Goal: Task Accomplishment & Management: Manage account settings

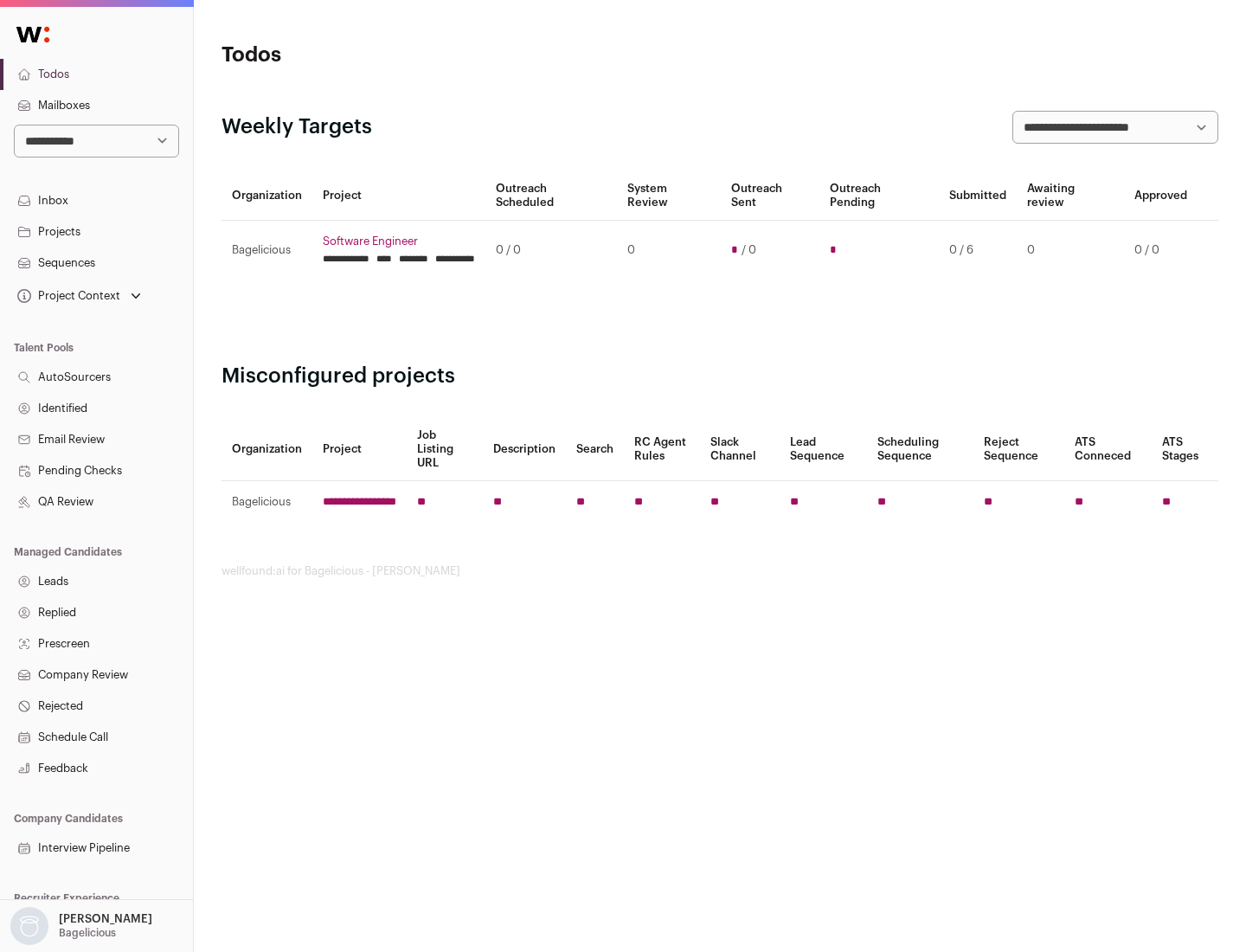
click at [96, 232] on link "Projects" at bounding box center [96, 232] width 193 height 31
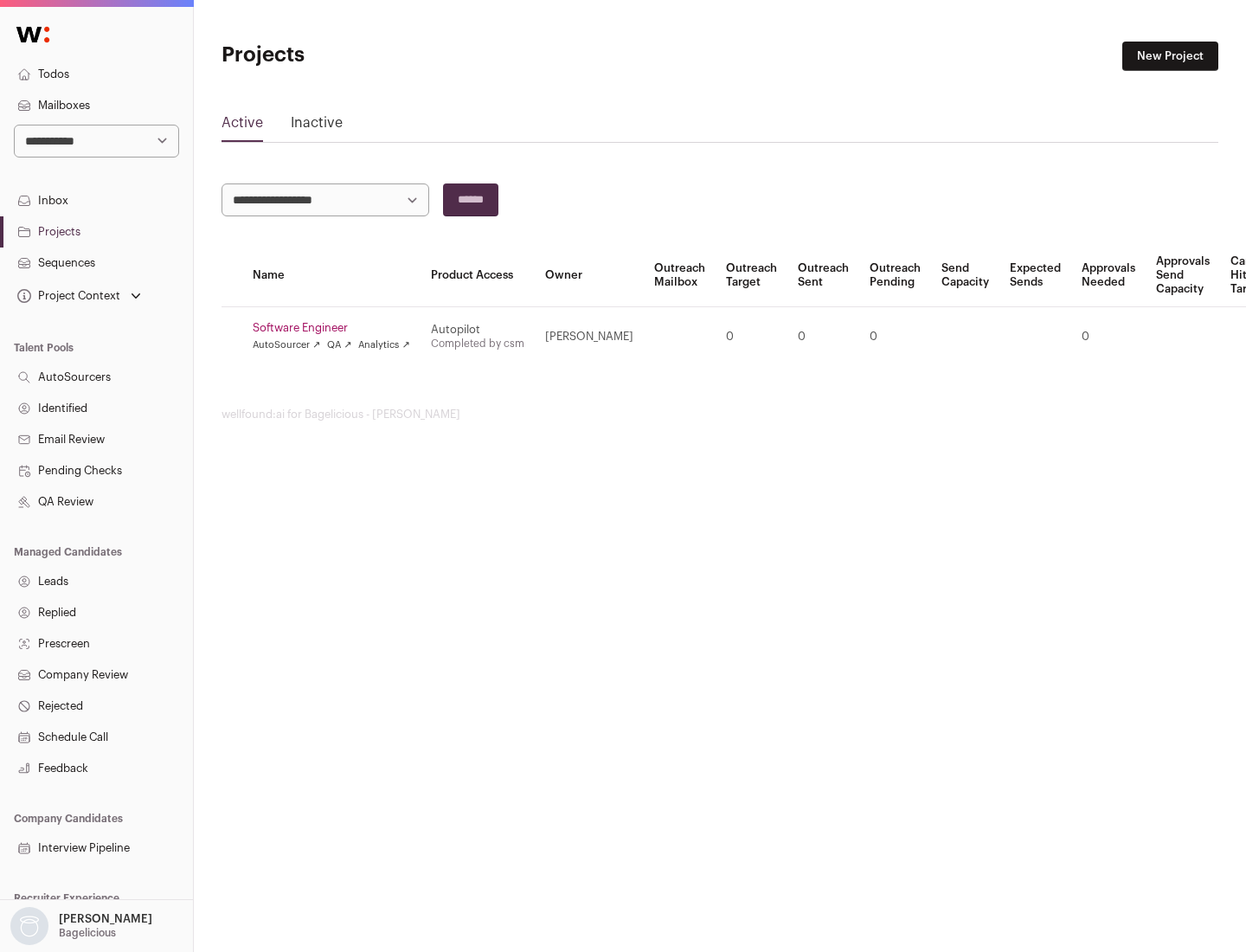
click at [337, 328] on link "Software Engineer" at bounding box center [331, 327] width 158 height 14
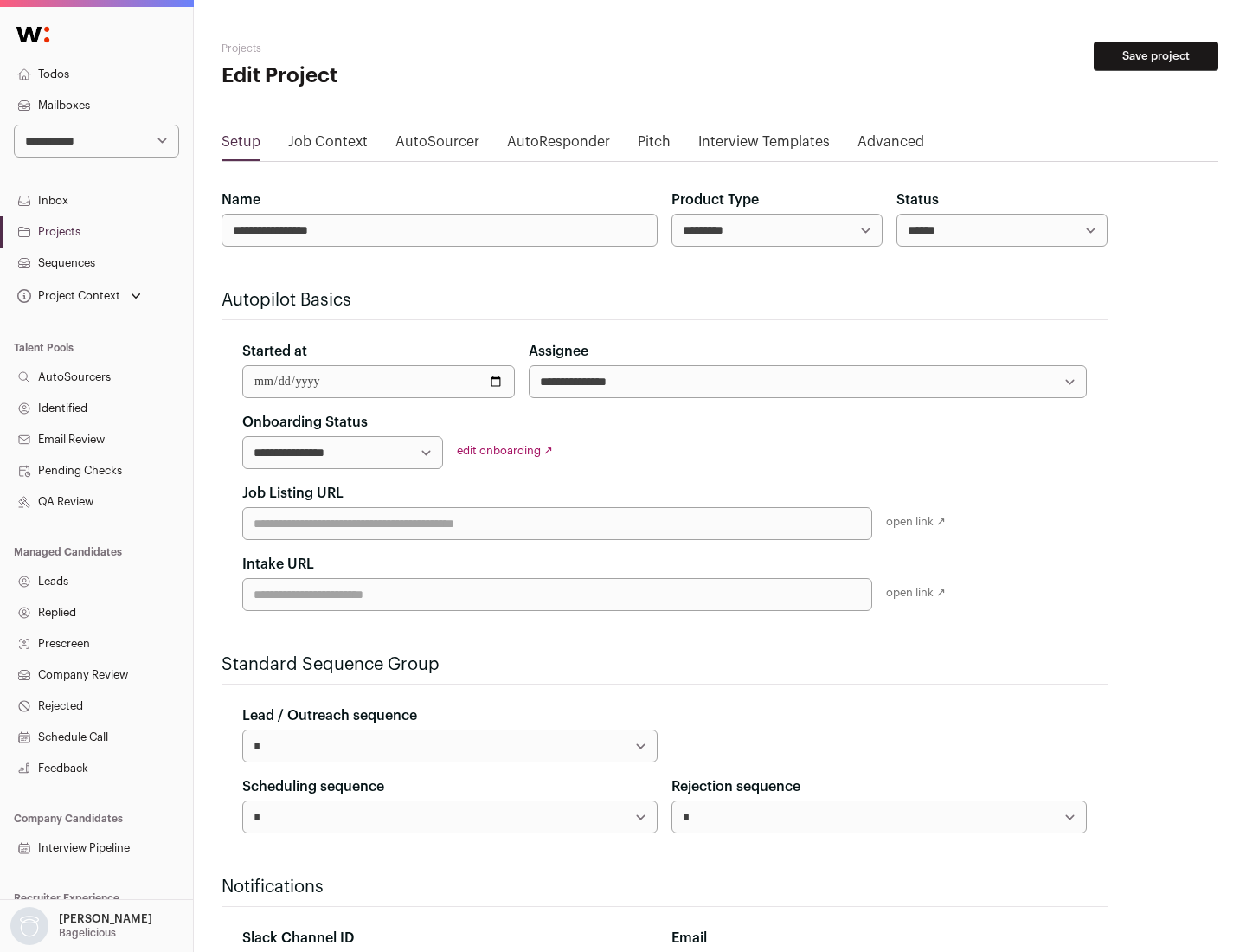
click at [1156, 56] on button "Save project" at bounding box center [1156, 56] width 124 height 29
